Goal: Task Accomplishment & Management: Manage account settings

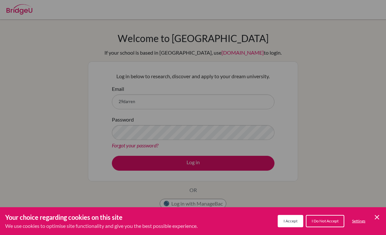
scroll to position [53, 0]
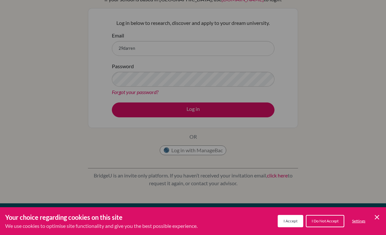
click at [290, 221] on span "I Accept" at bounding box center [291, 221] width 14 height 5
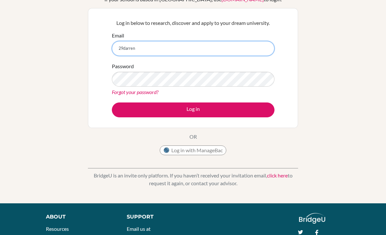
click at [264, 44] on input "29darren" at bounding box center [193, 48] width 163 height 15
click at [227, 45] on input "29darren" at bounding box center [193, 48] width 163 height 15
click at [232, 42] on input "29darren" at bounding box center [193, 48] width 163 height 15
click at [148, 50] on input "29darren" at bounding box center [193, 48] width 163 height 15
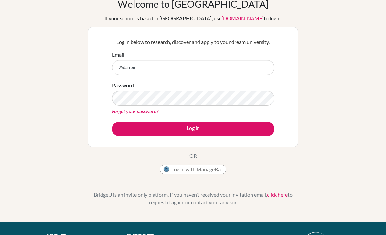
scroll to position [0, 0]
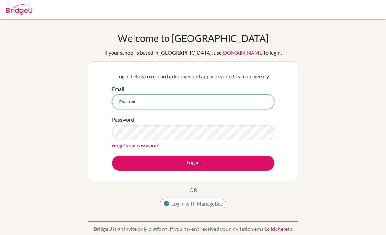
click at [151, 104] on input "29darren" at bounding box center [193, 102] width 163 height 15
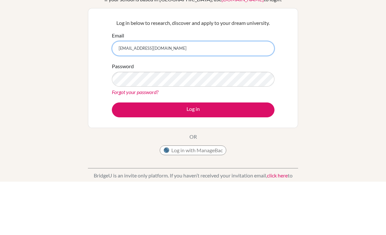
type input "29darren.bodhiputra@sisschoools.org"
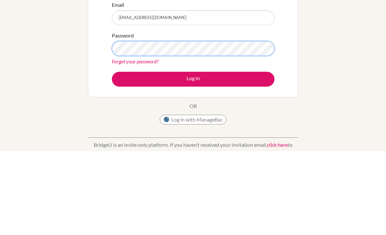
click at [193, 156] on button "Log in" at bounding box center [193, 163] width 163 height 15
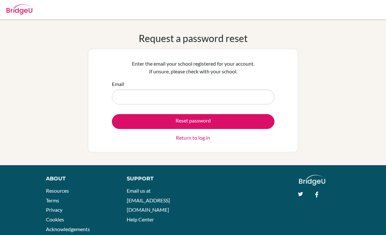
scroll to position [24, 63]
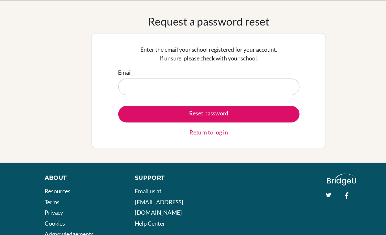
click at [211, 86] on input "Email" at bounding box center [193, 78] width 163 height 15
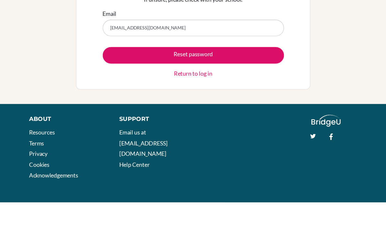
type input "29darren.bodhiputra@sisschools.org"
click at [247, 96] on button "Reset password" at bounding box center [193, 103] width 163 height 15
click at [241, 96] on button "Reset password" at bounding box center [193, 103] width 163 height 15
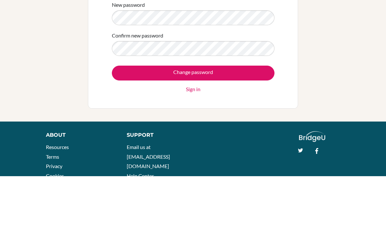
click at [262, 125] on input "Change password" at bounding box center [193, 132] width 163 height 15
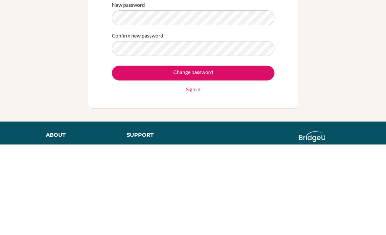
click at [249, 156] on input "Change password" at bounding box center [193, 163] width 163 height 15
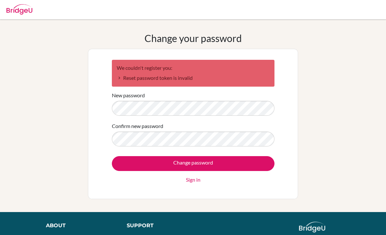
click at [197, 182] on link "Sign in" at bounding box center [193, 180] width 15 height 8
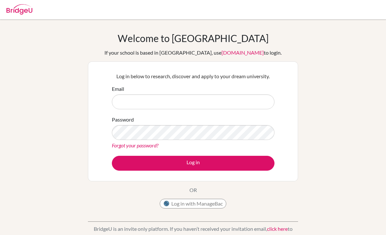
scroll to position [42, 0]
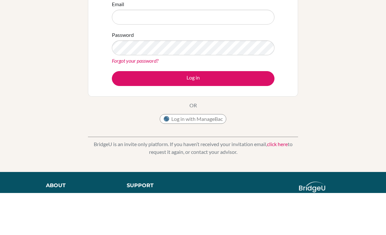
click at [150, 110] on form "Email Password Forgot your password? Log in" at bounding box center [193, 86] width 163 height 86
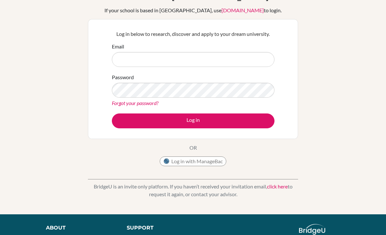
click at [149, 102] on link "Forgot your password?" at bounding box center [135, 103] width 47 height 6
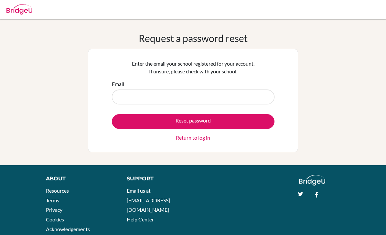
click at [237, 103] on input "Email" at bounding box center [193, 97] width 163 height 15
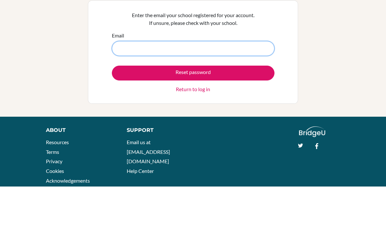
type input "29darren.bodhiputra@sisschoools.org"
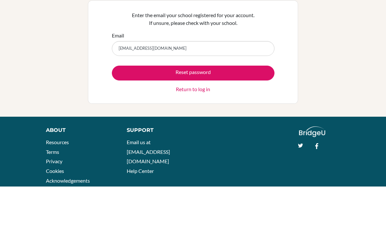
scroll to position [17, 0]
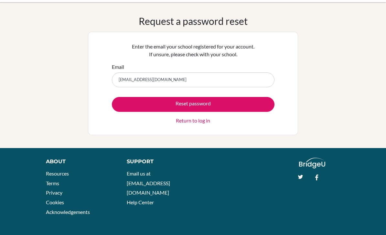
click at [260, 101] on button "Reset password" at bounding box center [193, 104] width 163 height 15
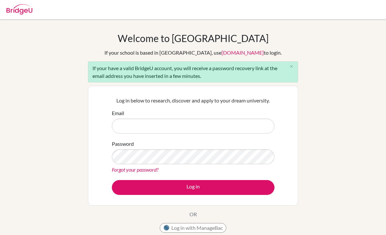
scroll to position [67, 0]
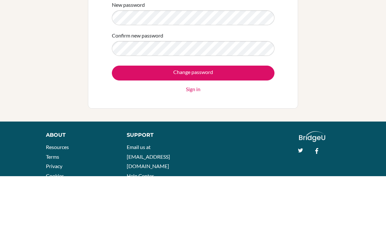
click at [260, 125] on input "Change password" at bounding box center [193, 132] width 163 height 15
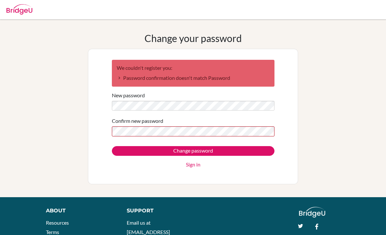
click at [260, 149] on input "Change password" at bounding box center [193, 151] width 163 height 10
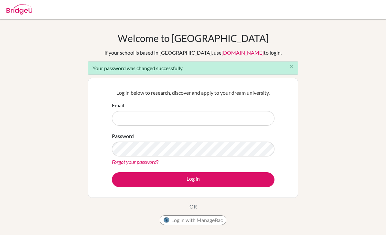
scroll to position [59, 0]
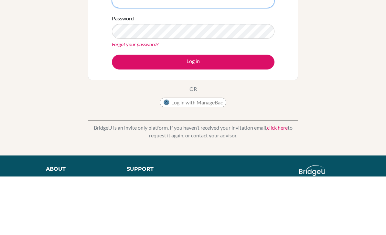
type input "[EMAIL_ADDRESS][DOMAIN_NAME]"
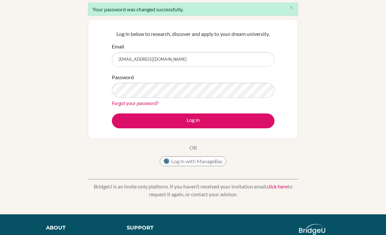
click at [258, 118] on button "Log in" at bounding box center [193, 121] width 163 height 15
click at [259, 123] on button "Log in" at bounding box center [193, 121] width 163 height 15
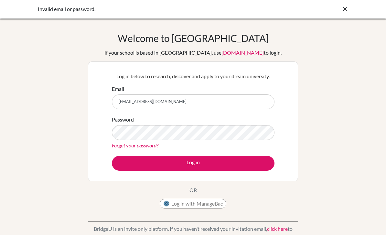
click at [193, 163] on button "Log in" at bounding box center [193, 163] width 163 height 15
click at [260, 162] on button "Log in" at bounding box center [193, 163] width 163 height 15
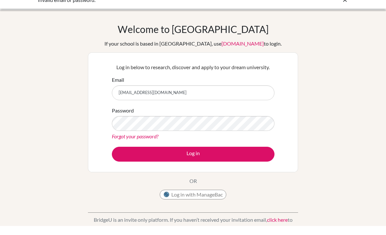
scroll to position [9, 0]
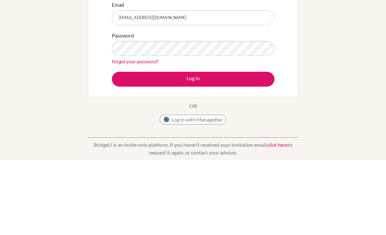
click at [255, 147] on button "Log in" at bounding box center [193, 154] width 163 height 15
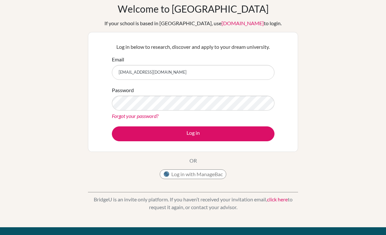
scroll to position [18, 0]
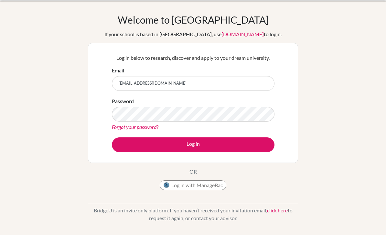
click at [145, 128] on link "Forgot your password?" at bounding box center [135, 127] width 47 height 6
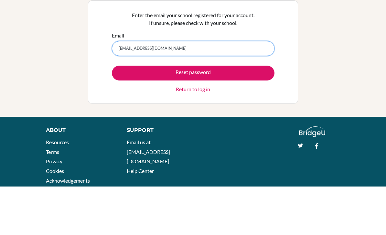
type input "[EMAIL_ADDRESS][DOMAIN_NAME]"
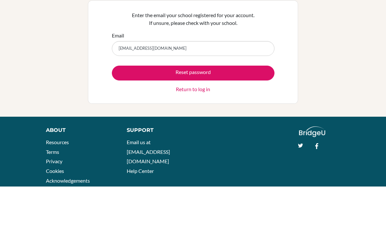
click at [266, 114] on button "Reset password" at bounding box center [193, 121] width 163 height 15
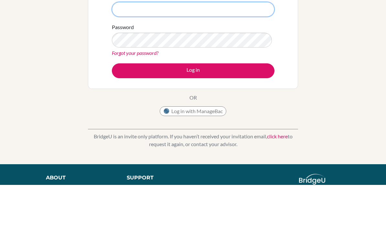
scroll to position [50, 0]
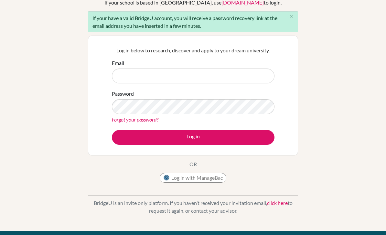
click at [370, 55] on div "Welcome to [GEOGRAPHIC_DATA] If your school is based in [GEOGRAPHIC_DATA], use …" at bounding box center [193, 100] width 386 height 236
